Goal: Transaction & Acquisition: Purchase product/service

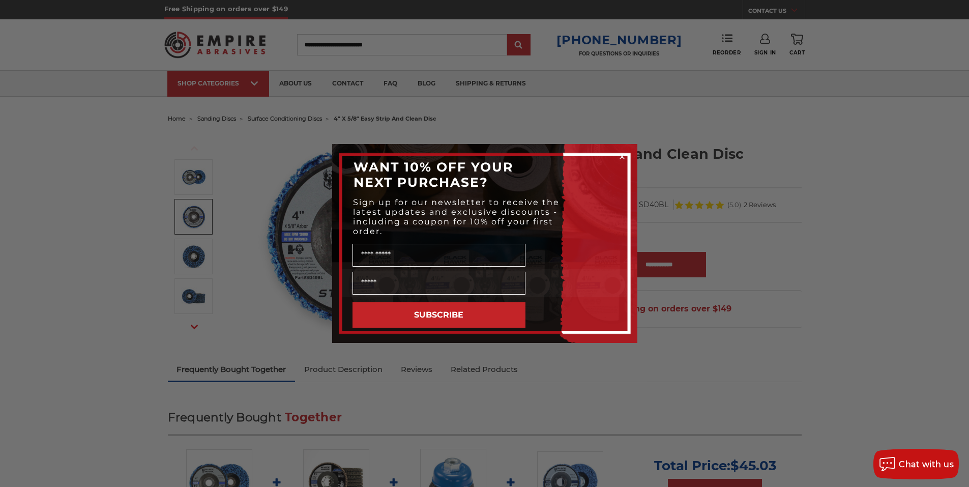
click at [620, 156] on circle "Close dialog" at bounding box center [622, 157] width 10 height 10
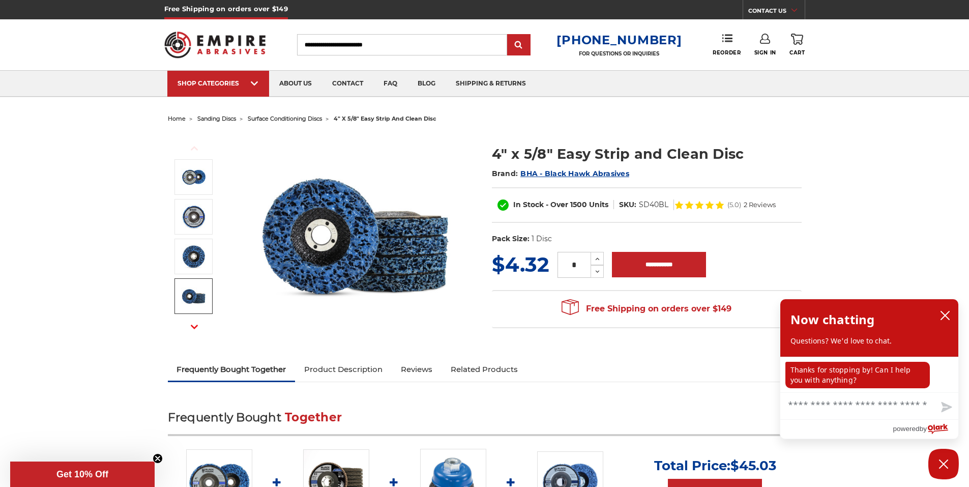
click at [194, 320] on button "Next" at bounding box center [194, 327] width 24 height 22
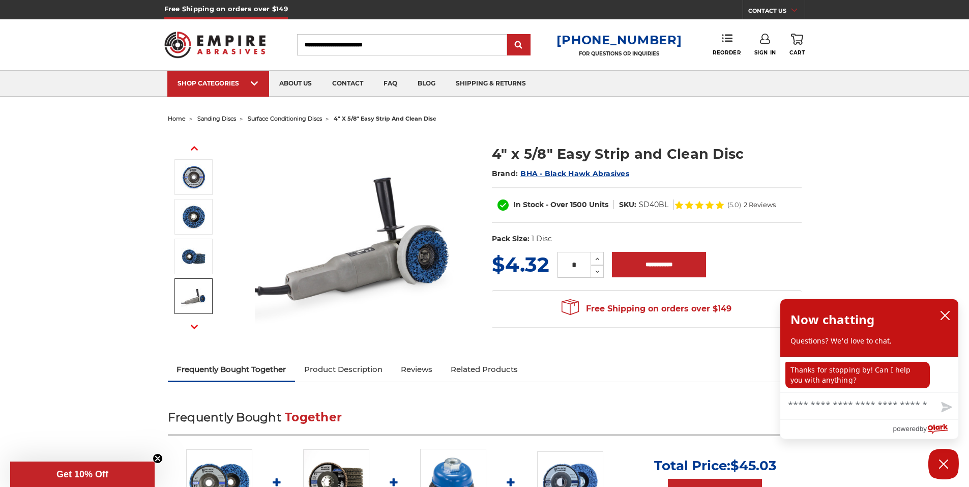
click at [190, 325] on button "Next" at bounding box center [194, 327] width 24 height 22
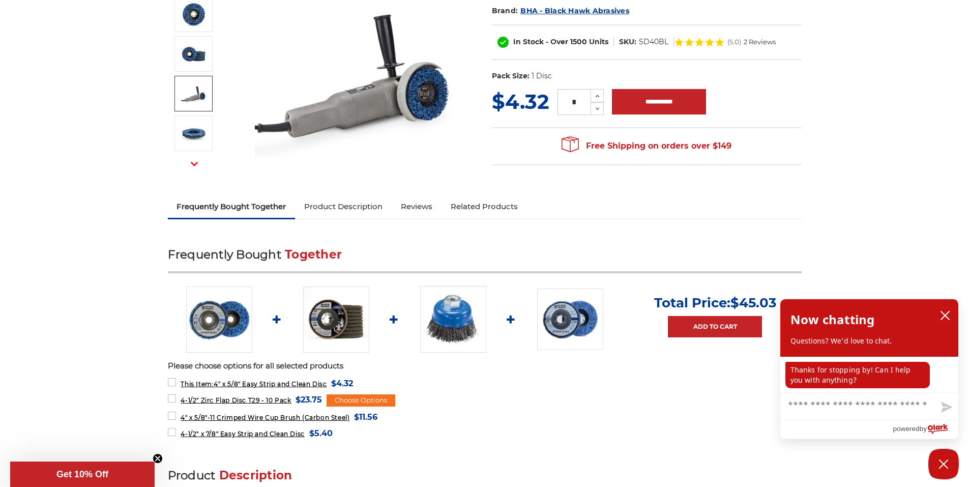
scroll to position [183, 0]
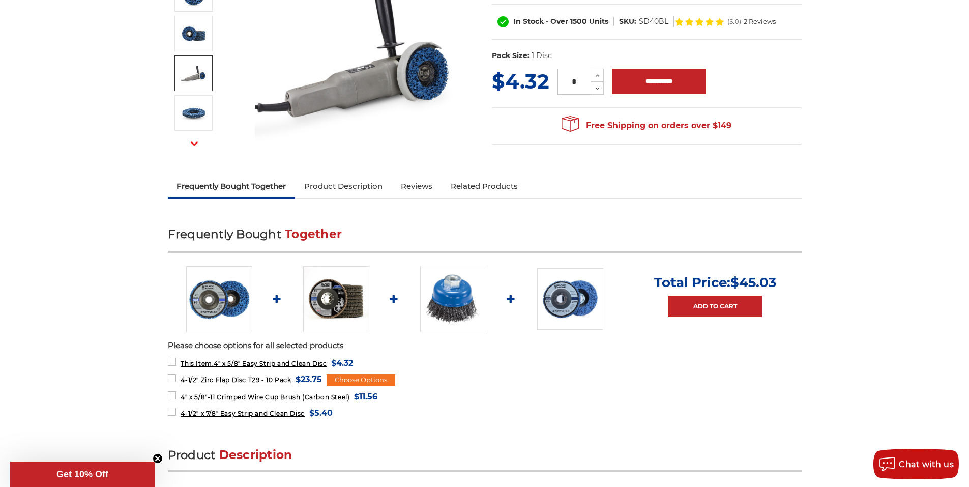
click at [575, 291] on img at bounding box center [570, 299] width 66 height 62
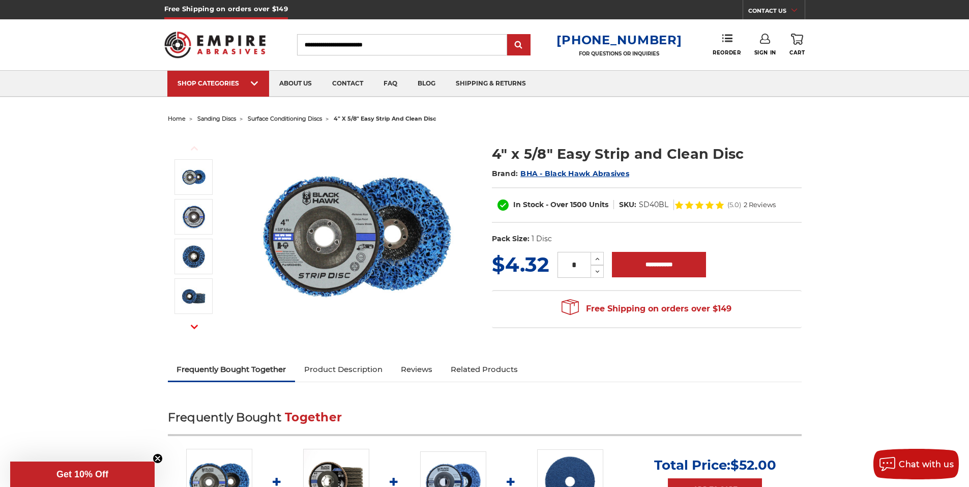
click at [370, 237] on img at bounding box center [356, 234] width 203 height 203
